Goal: Task Accomplishment & Management: Use online tool/utility

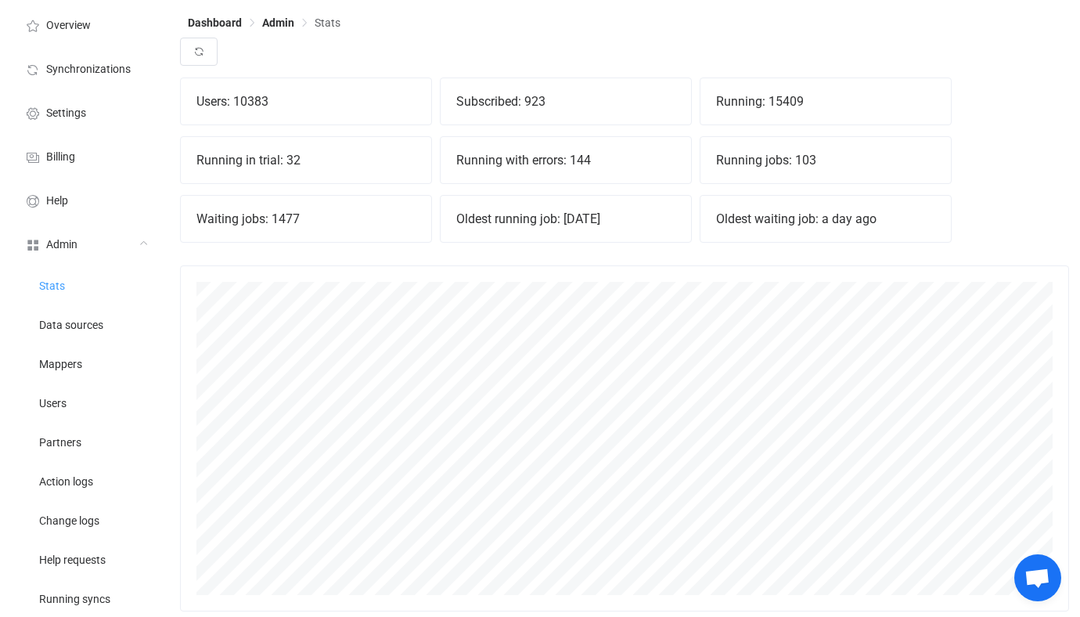
scroll to position [346, 889]
click at [40, 399] on span "Users" at bounding box center [52, 404] width 27 height 13
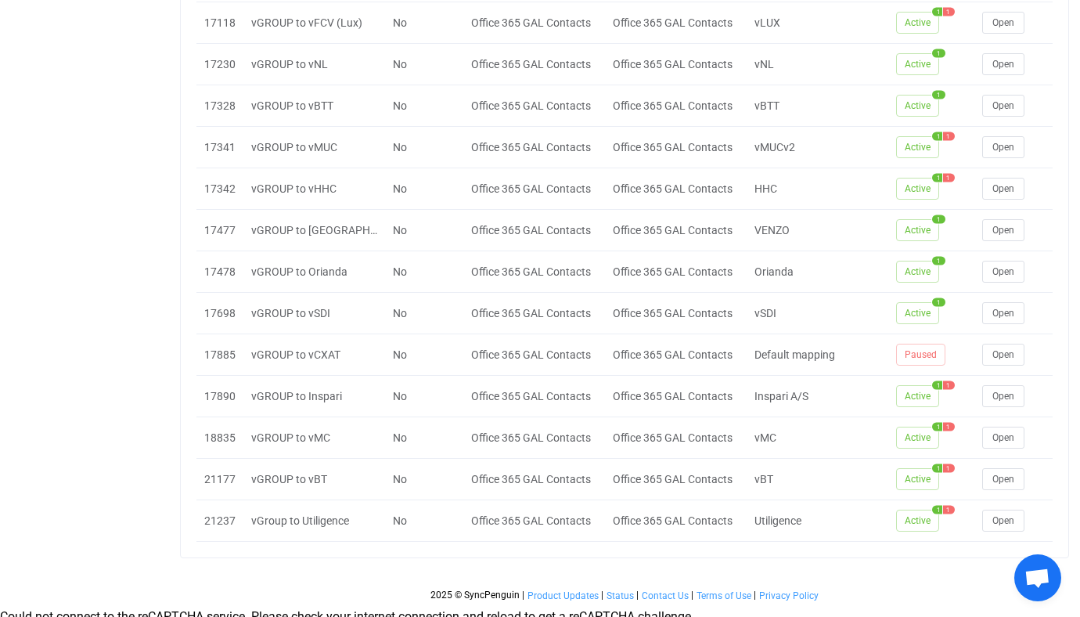
scroll to position [1918, 0]
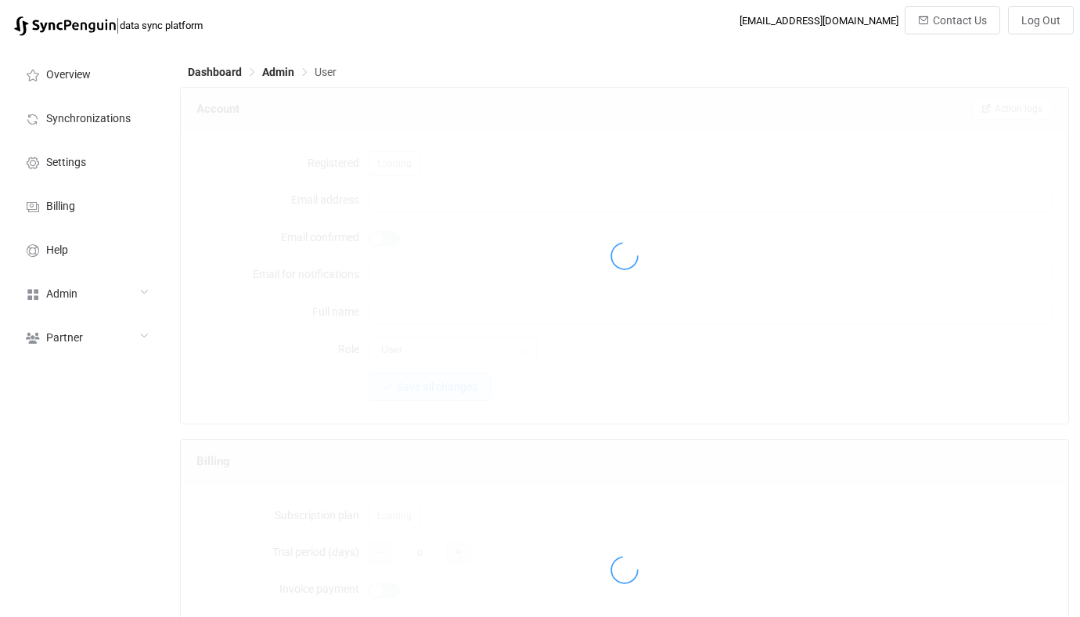
type input "[EMAIL_ADDRESS][PERSON_NAME][DOMAIN_NAME]"
type input "Admin Daniel Harzer"
type input "14"
type input "2026-07-31"
type input "50"
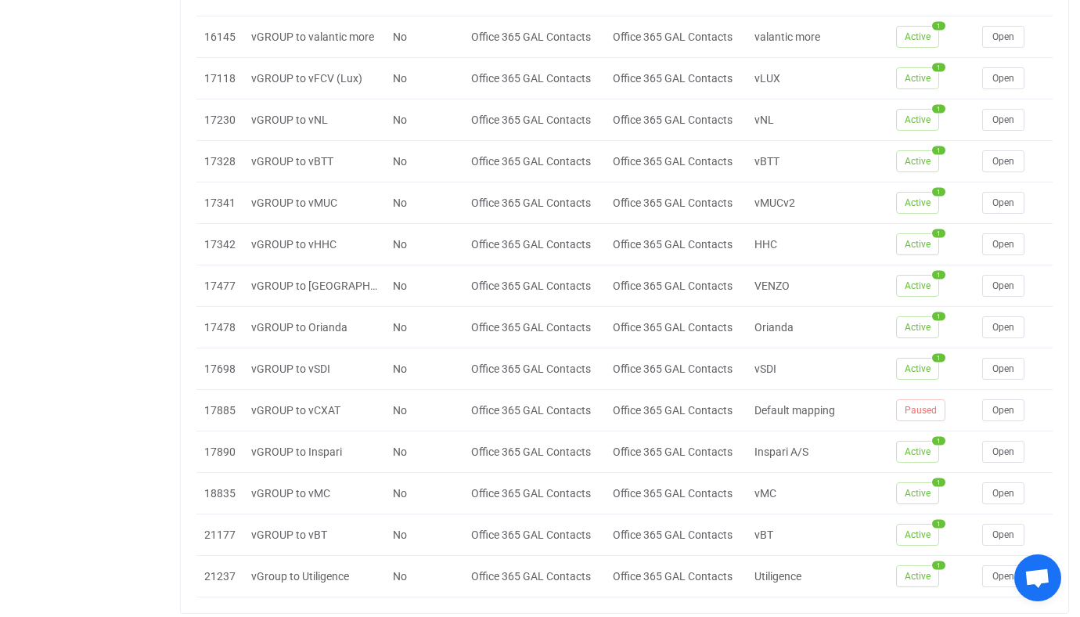
scroll to position [1903, 0]
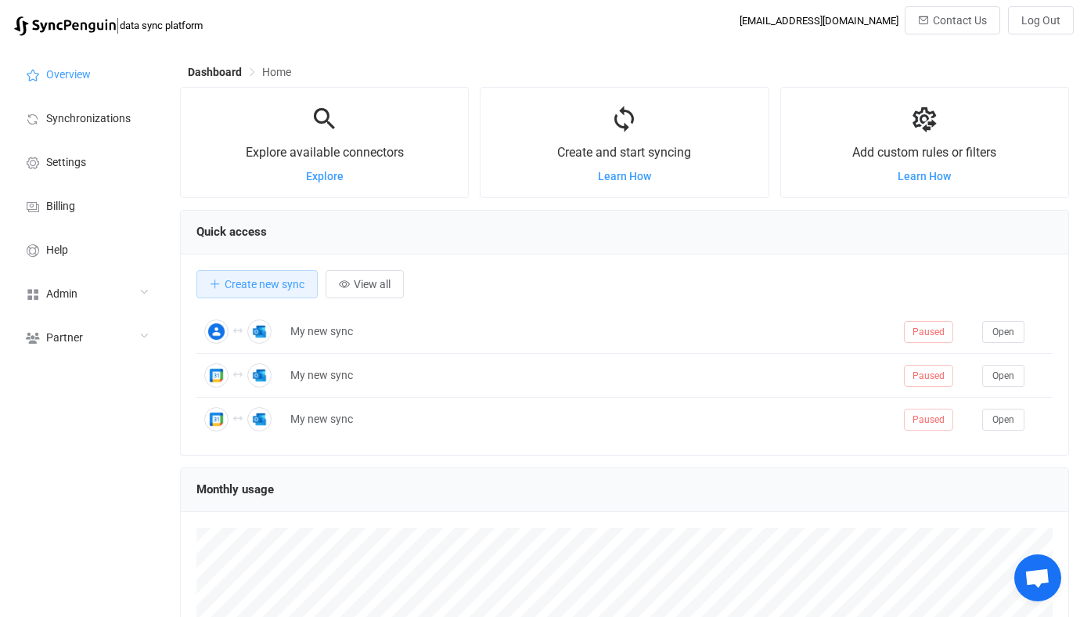
scroll to position [304, 889]
click at [91, 312] on div "Admin" at bounding box center [86, 293] width 157 height 44
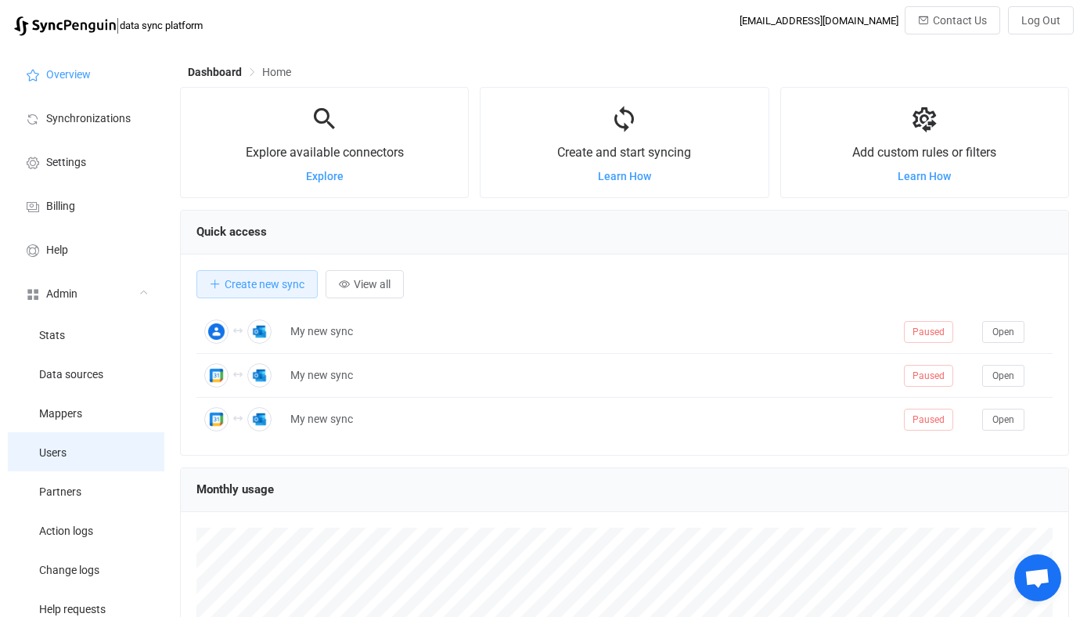
click at [81, 433] on li "Users" at bounding box center [86, 451] width 157 height 39
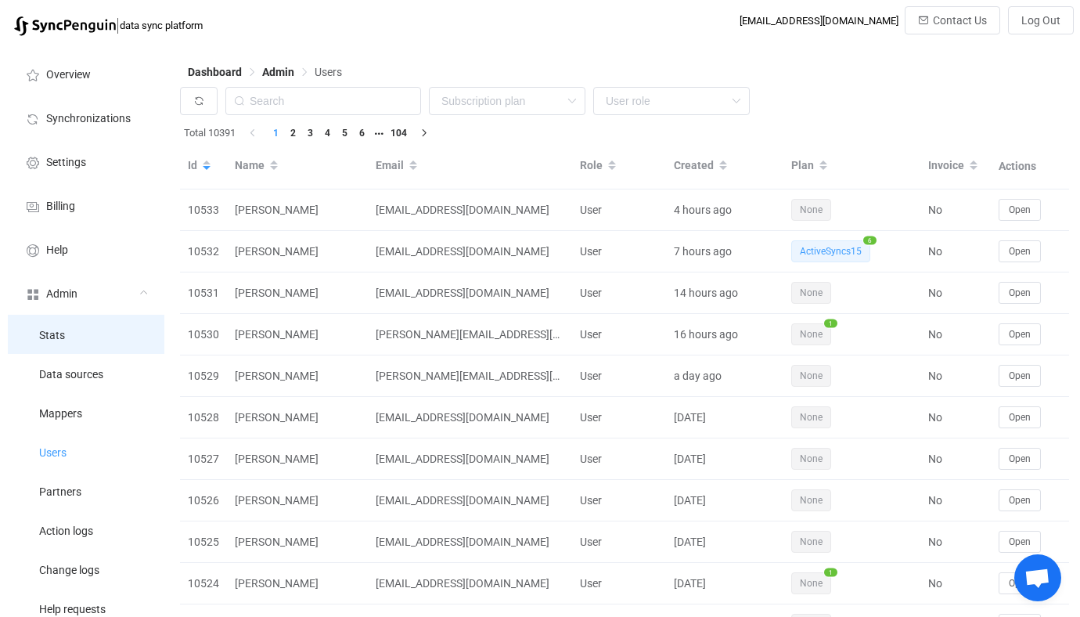
click at [111, 342] on li "Stats" at bounding box center [86, 334] width 157 height 39
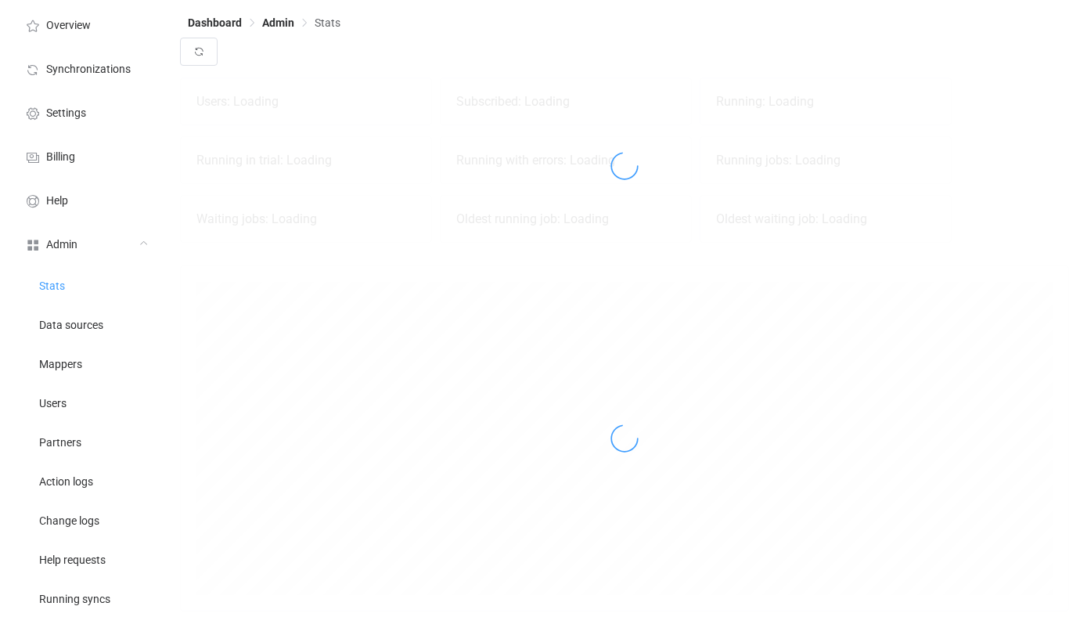
scroll to position [346, 889]
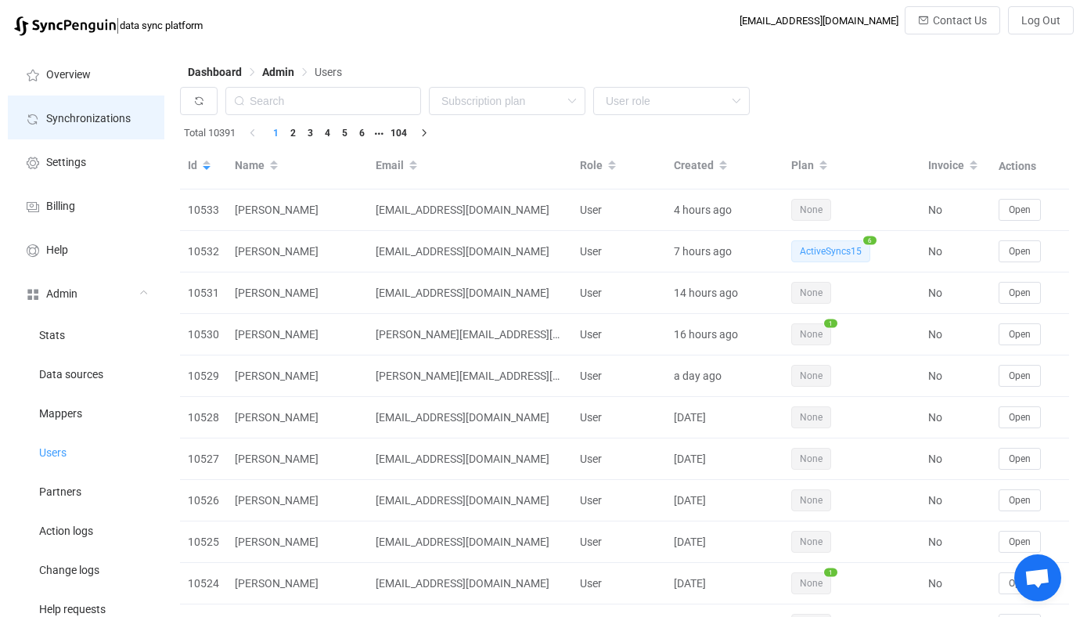
click at [128, 124] on span "Synchronizations" at bounding box center [88, 119] width 85 height 13
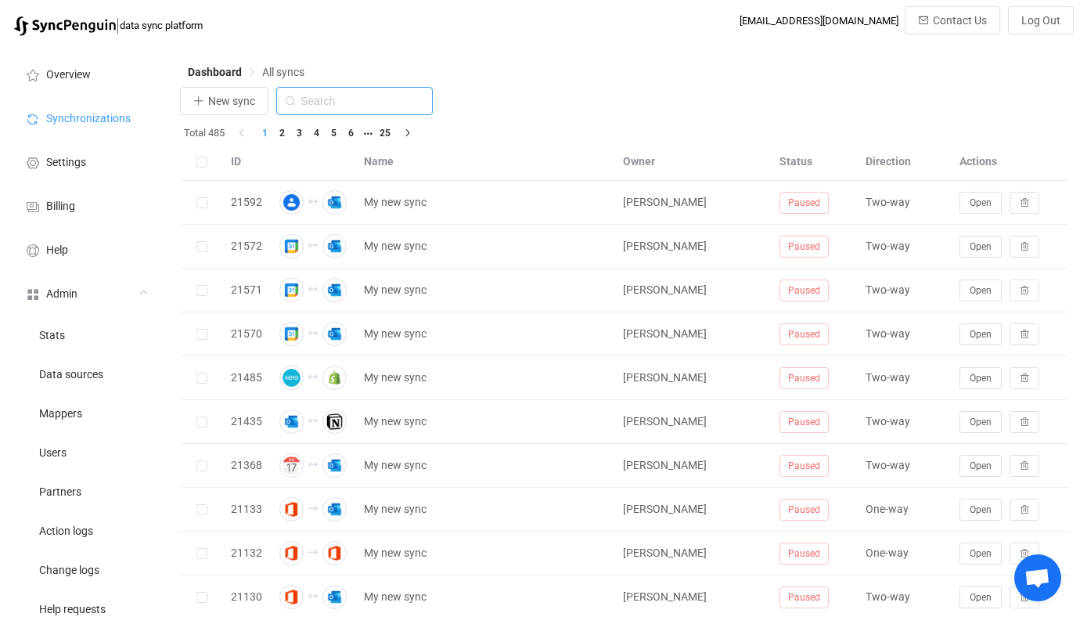
click at [319, 106] on input "text" at bounding box center [354, 101] width 157 height 28
type input "icou"
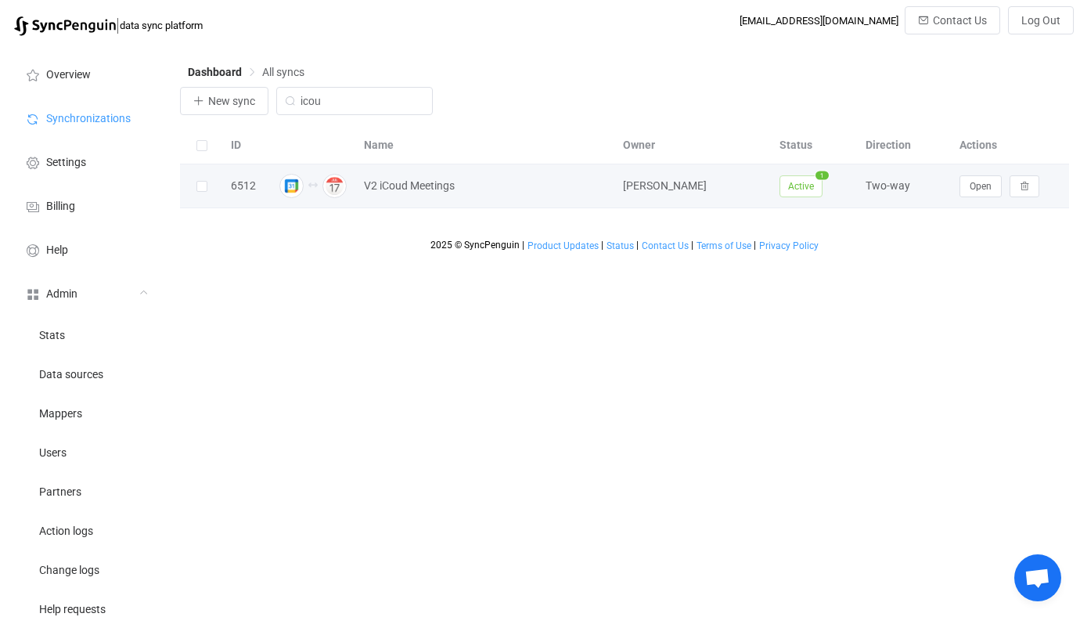
click at [985, 201] on td "Open" at bounding box center [1010, 186] width 117 height 44
click at [990, 188] on span "Open" at bounding box center [981, 186] width 22 height 11
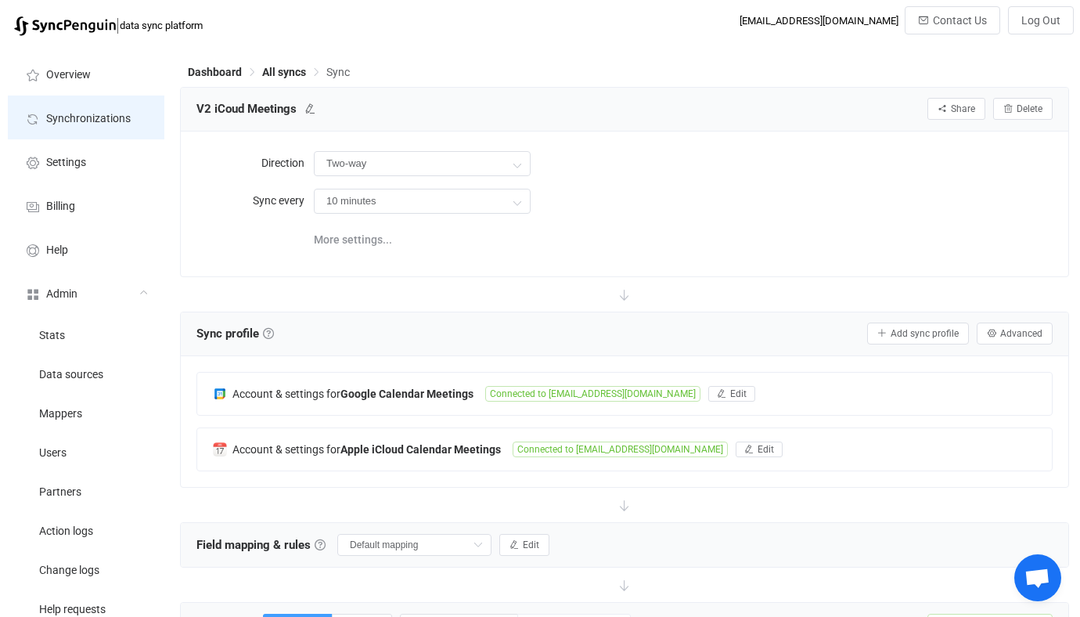
click at [135, 119] on li "Synchronizations" at bounding box center [86, 118] width 157 height 44
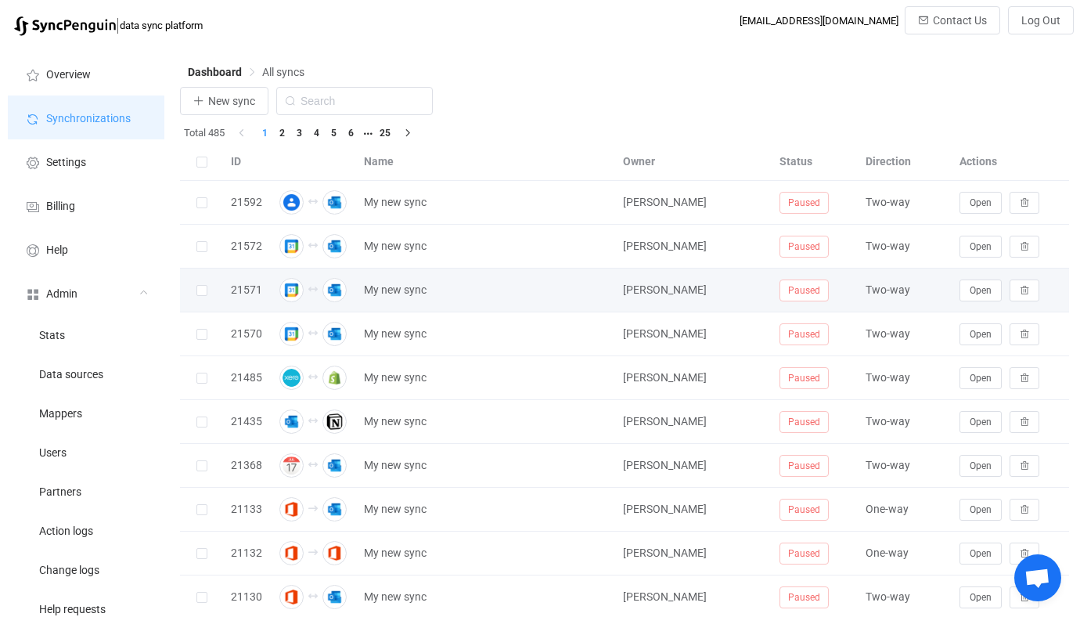
scroll to position [167, 0]
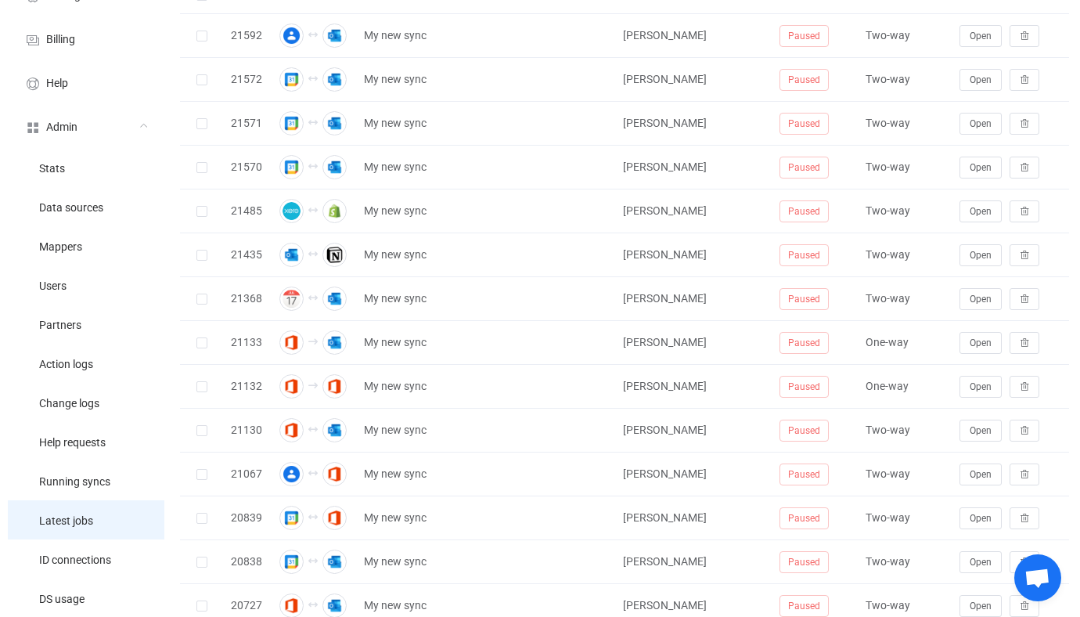
click at [82, 517] on span "Latest jobs" at bounding box center [66, 521] width 54 height 13
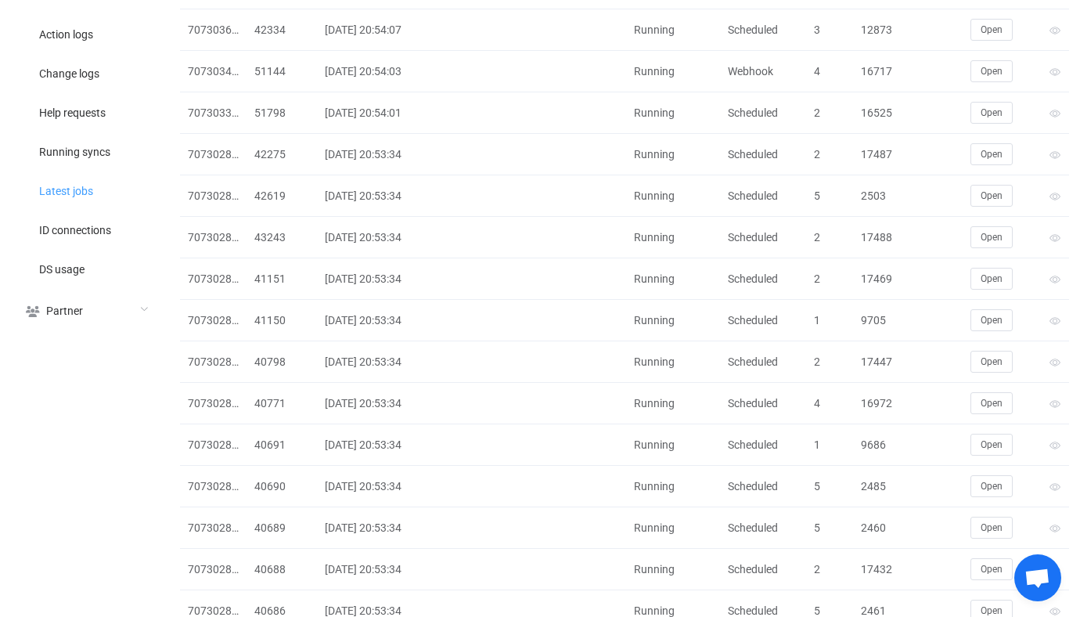
scroll to position [936, 0]
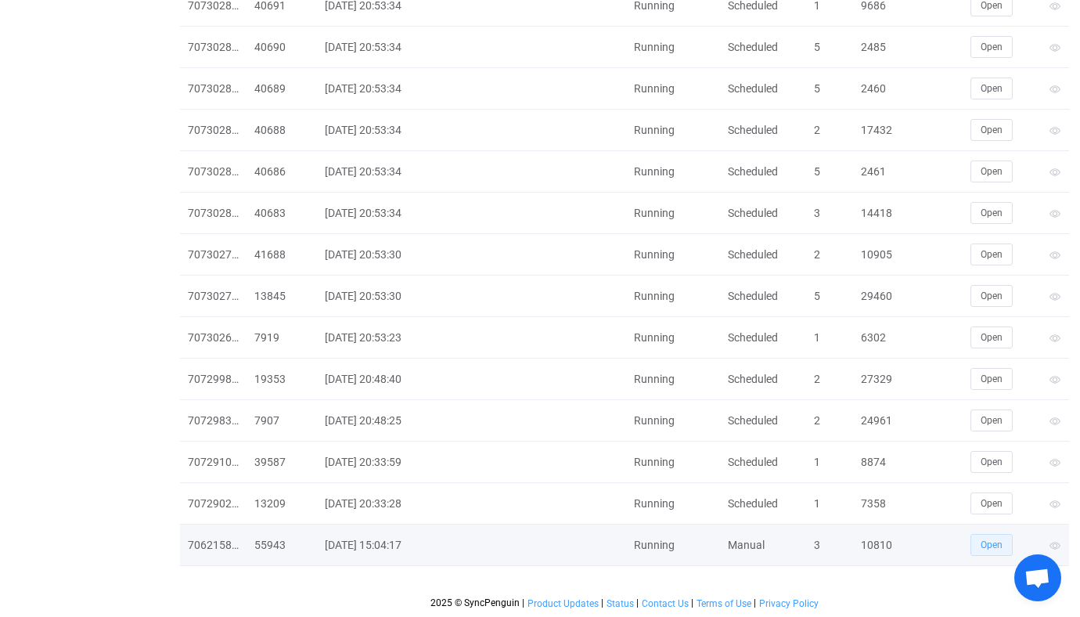
click at [972, 539] on button "Open" at bounding box center [992, 545] width 42 height 22
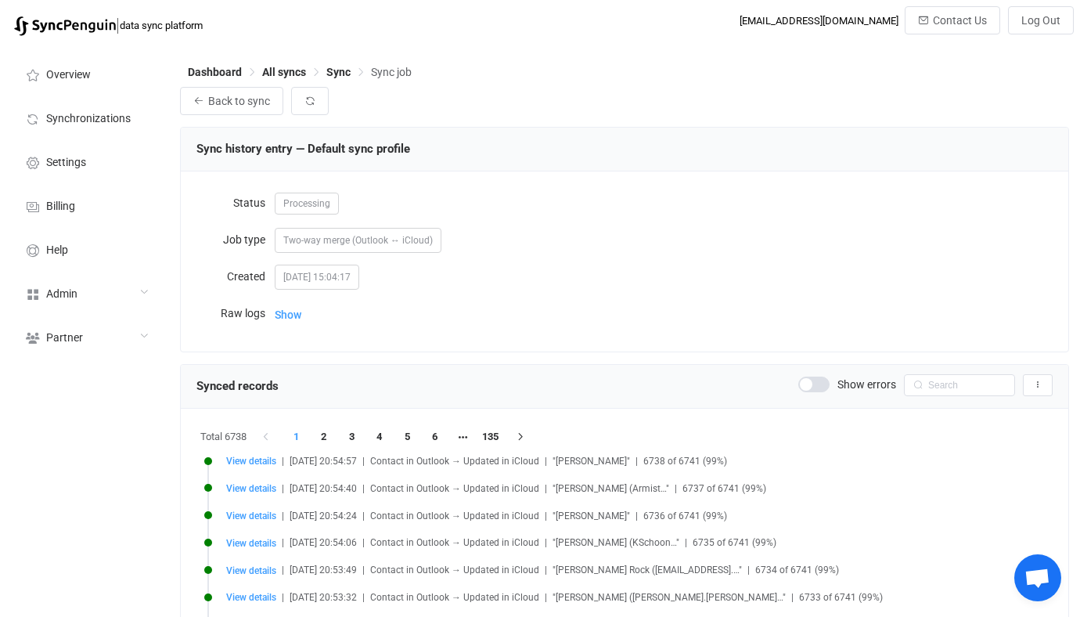
click at [666, 265] on div "[DATE] 15:04:17" at bounding box center [664, 276] width 778 height 31
